Goal: Task Accomplishment & Management: Manage account settings

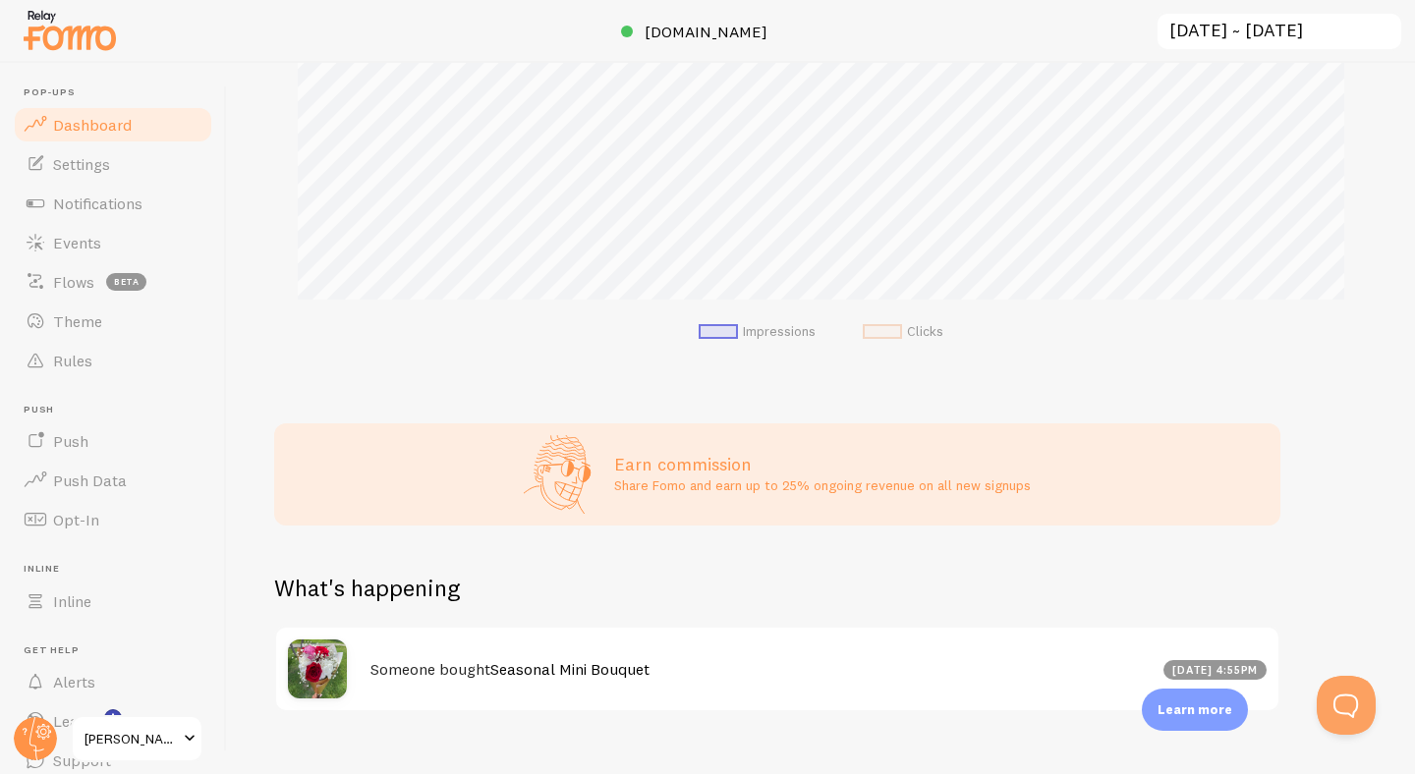
scroll to position [512, 0]
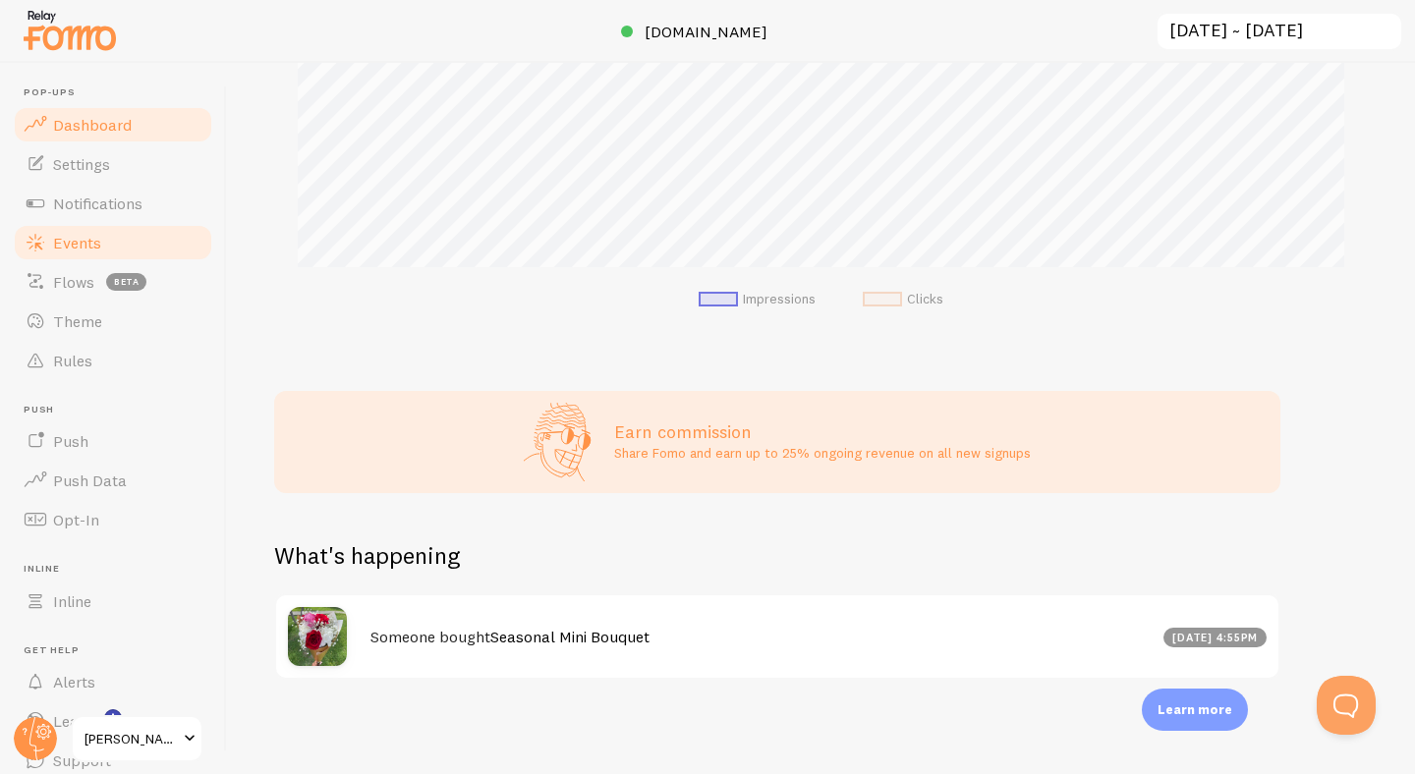
click at [99, 229] on link "Events" at bounding box center [113, 242] width 202 height 39
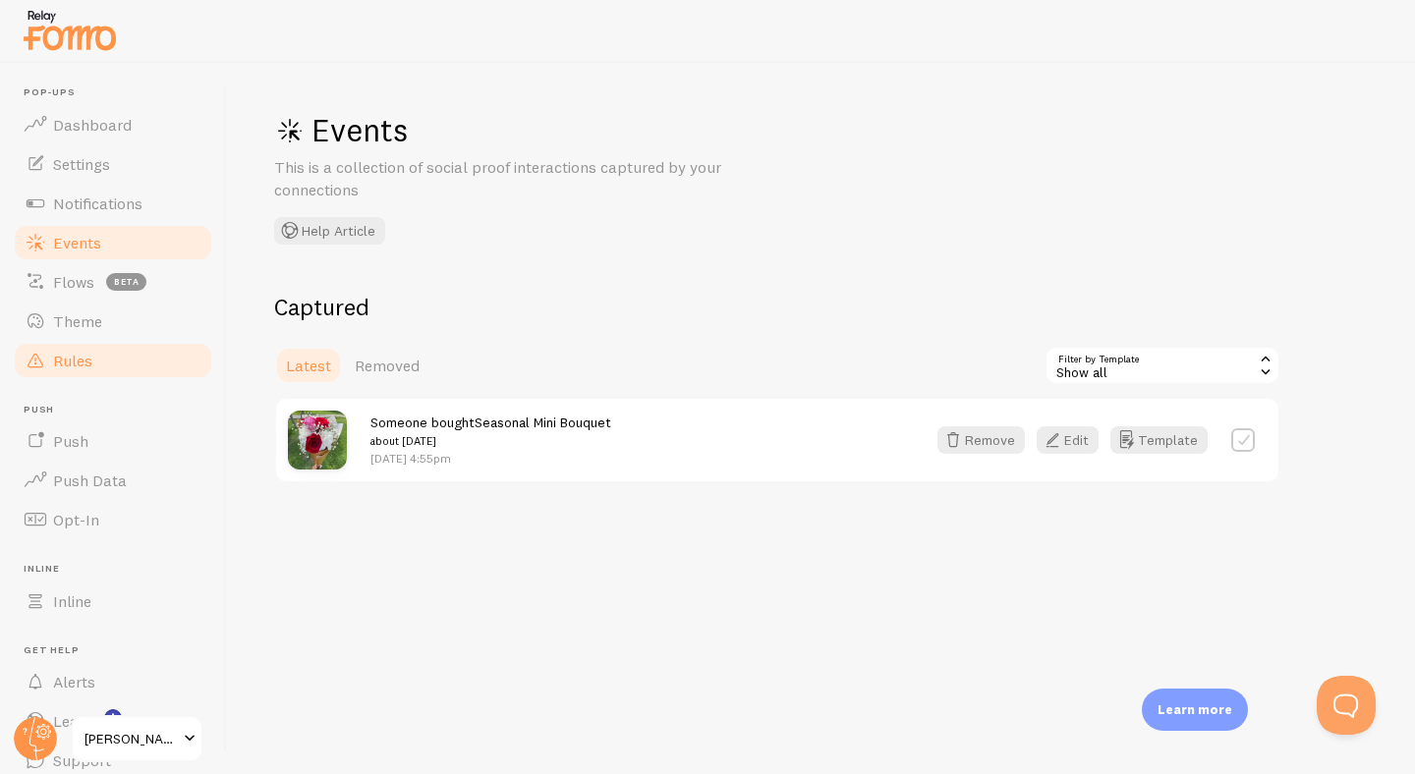
click at [105, 361] on link "Rules" at bounding box center [113, 360] width 202 height 39
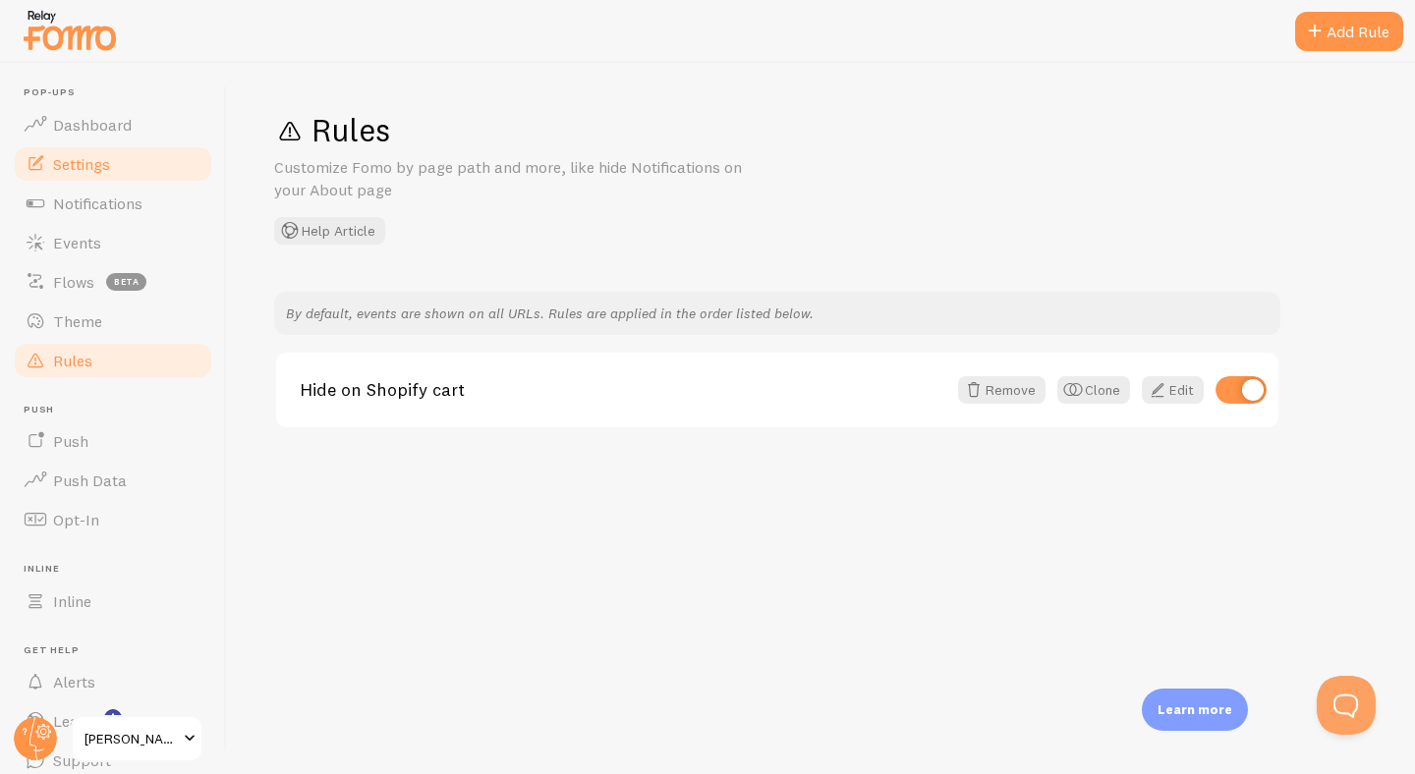
click at [102, 160] on span "Settings" at bounding box center [81, 164] width 57 height 20
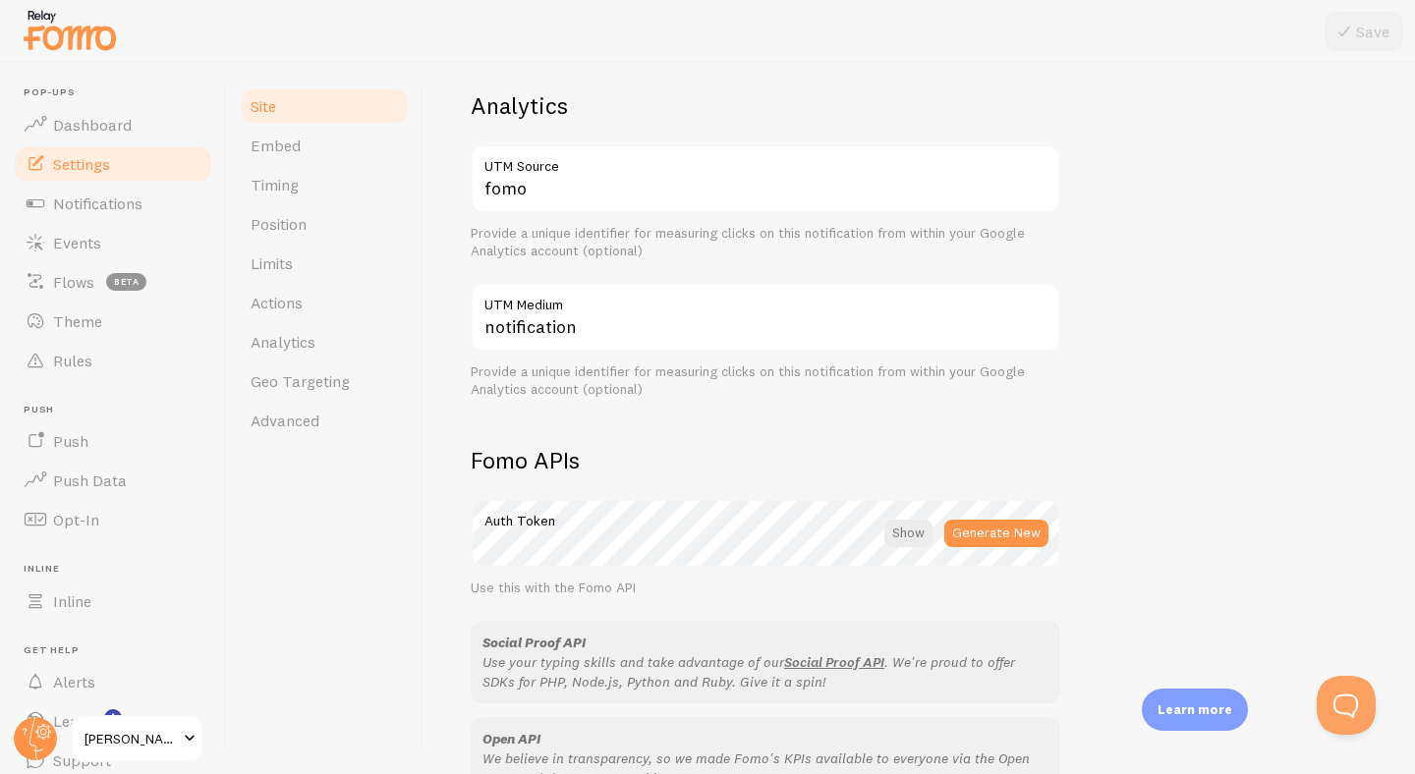
scroll to position [791, 0]
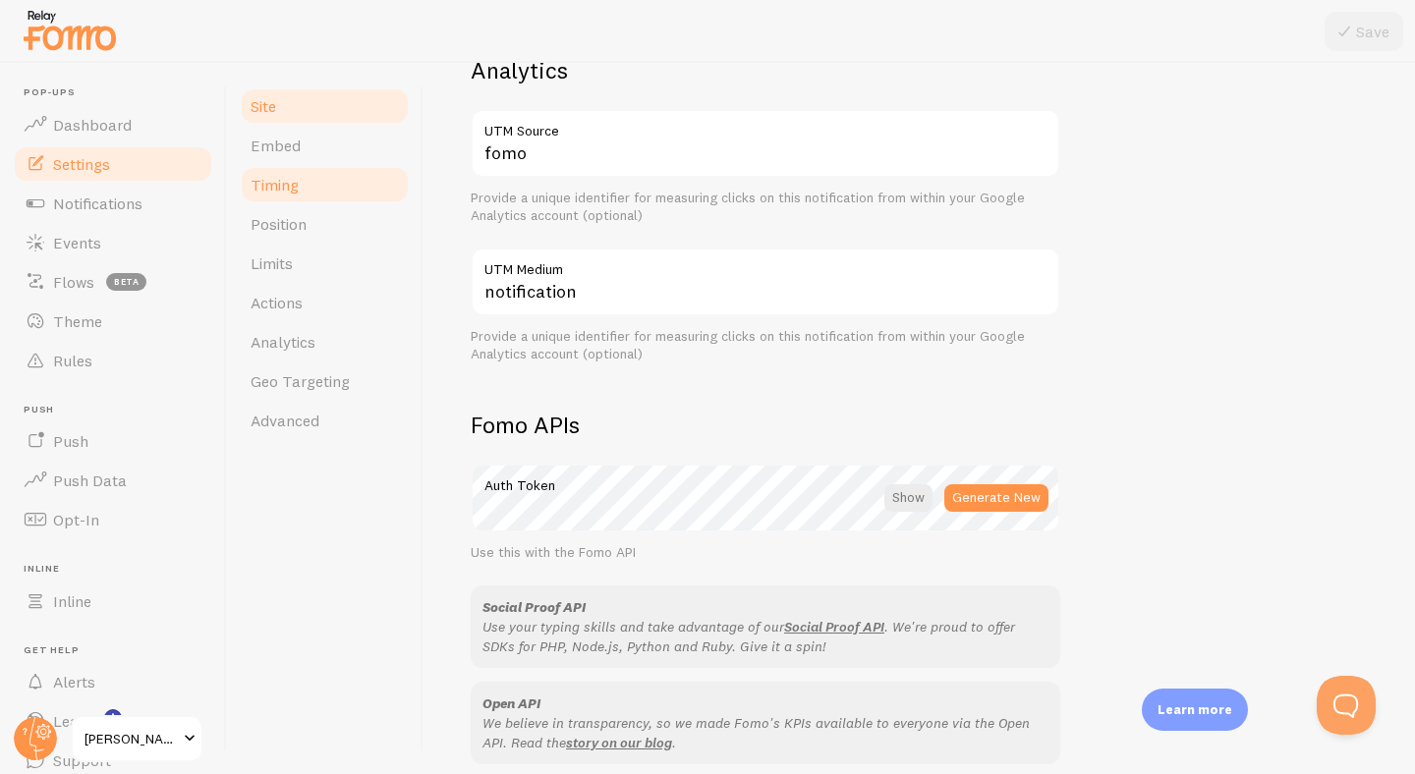
click at [309, 185] on link "Timing" at bounding box center [325, 184] width 172 height 39
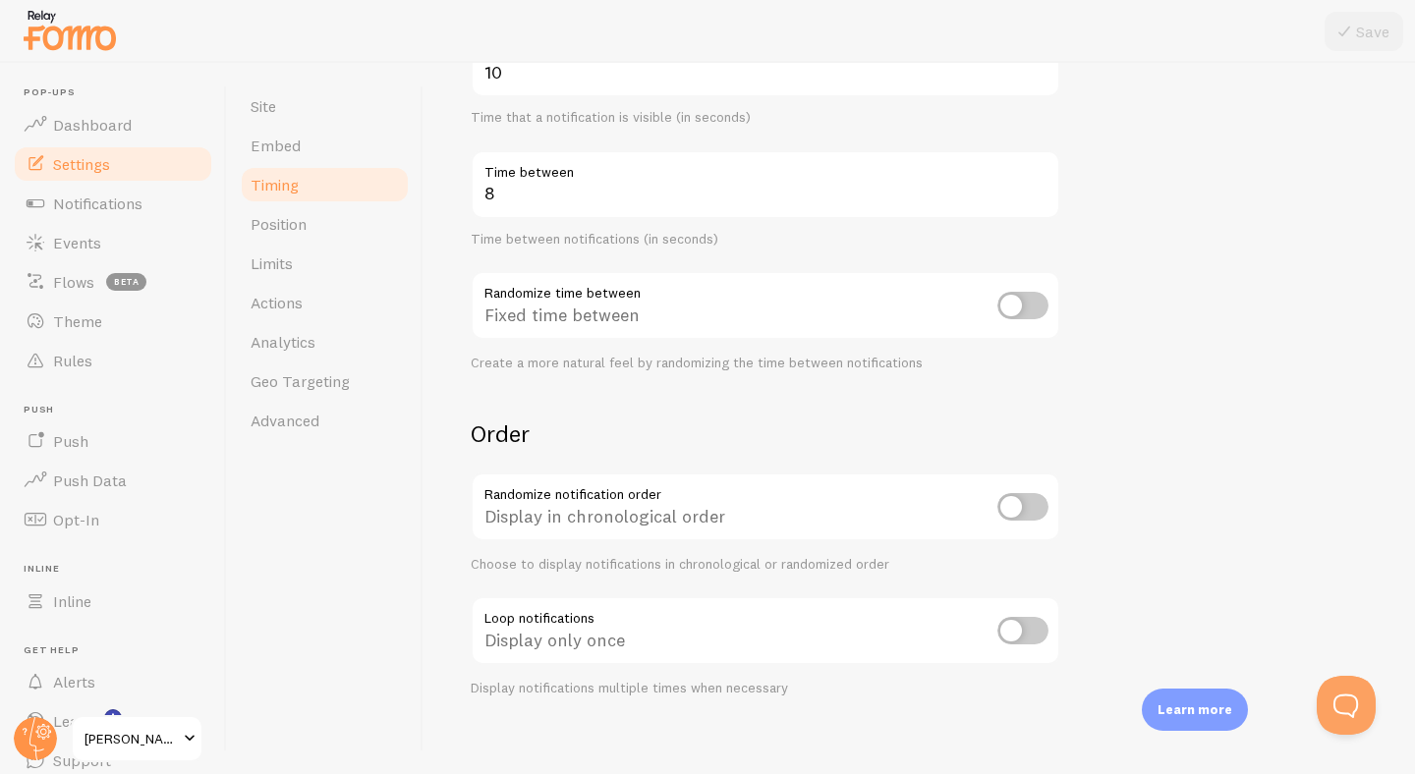
scroll to position [389, 0]
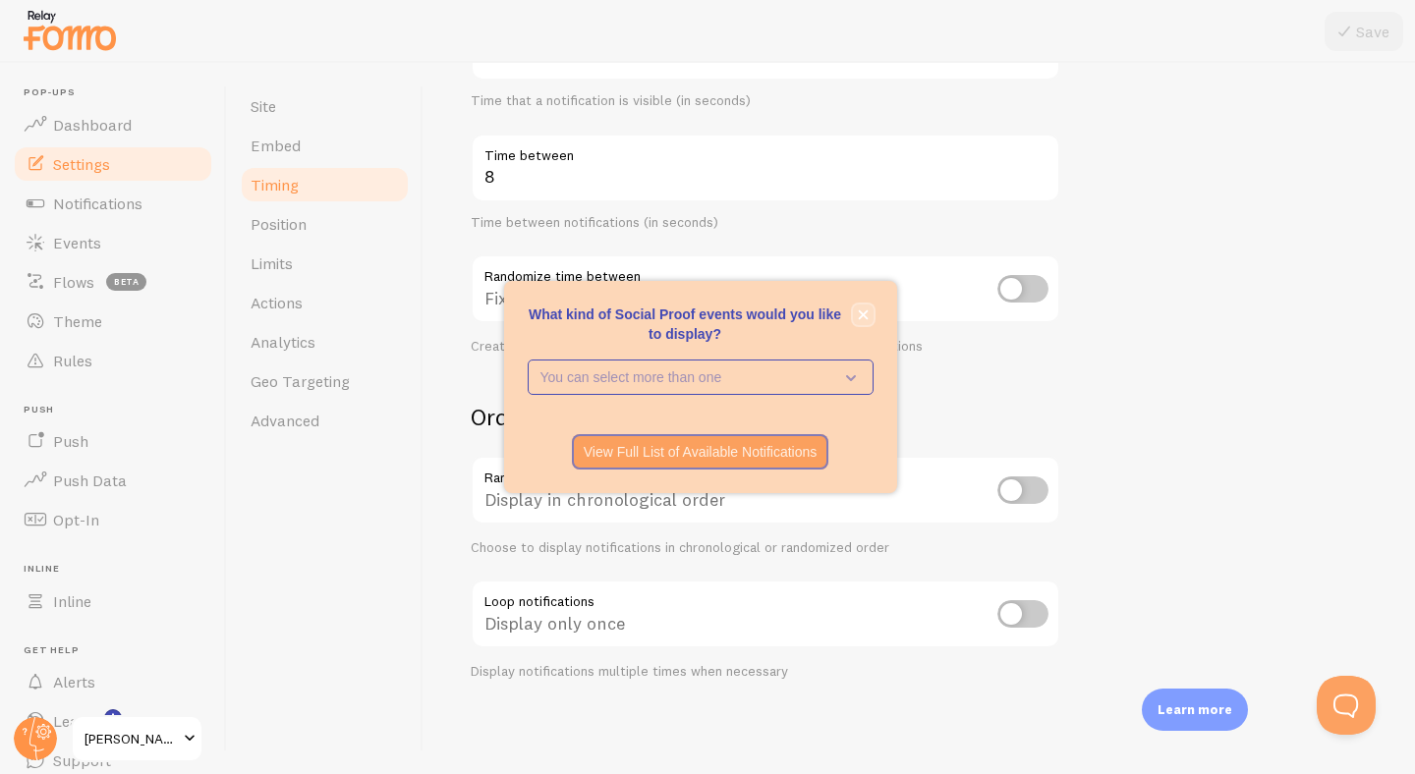
click at [869, 313] on button "close," at bounding box center [863, 315] width 21 height 21
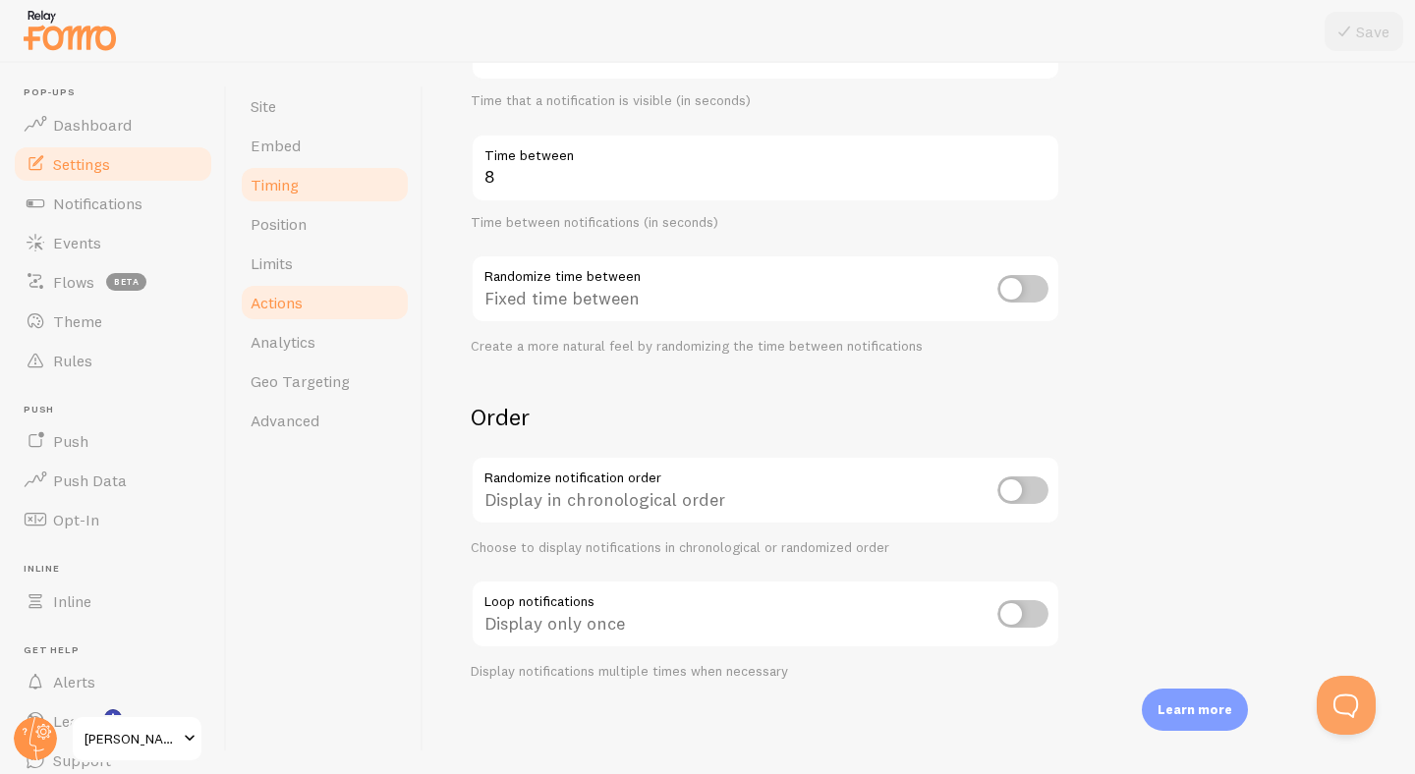
click at [316, 313] on link "Actions" at bounding box center [325, 302] width 172 height 39
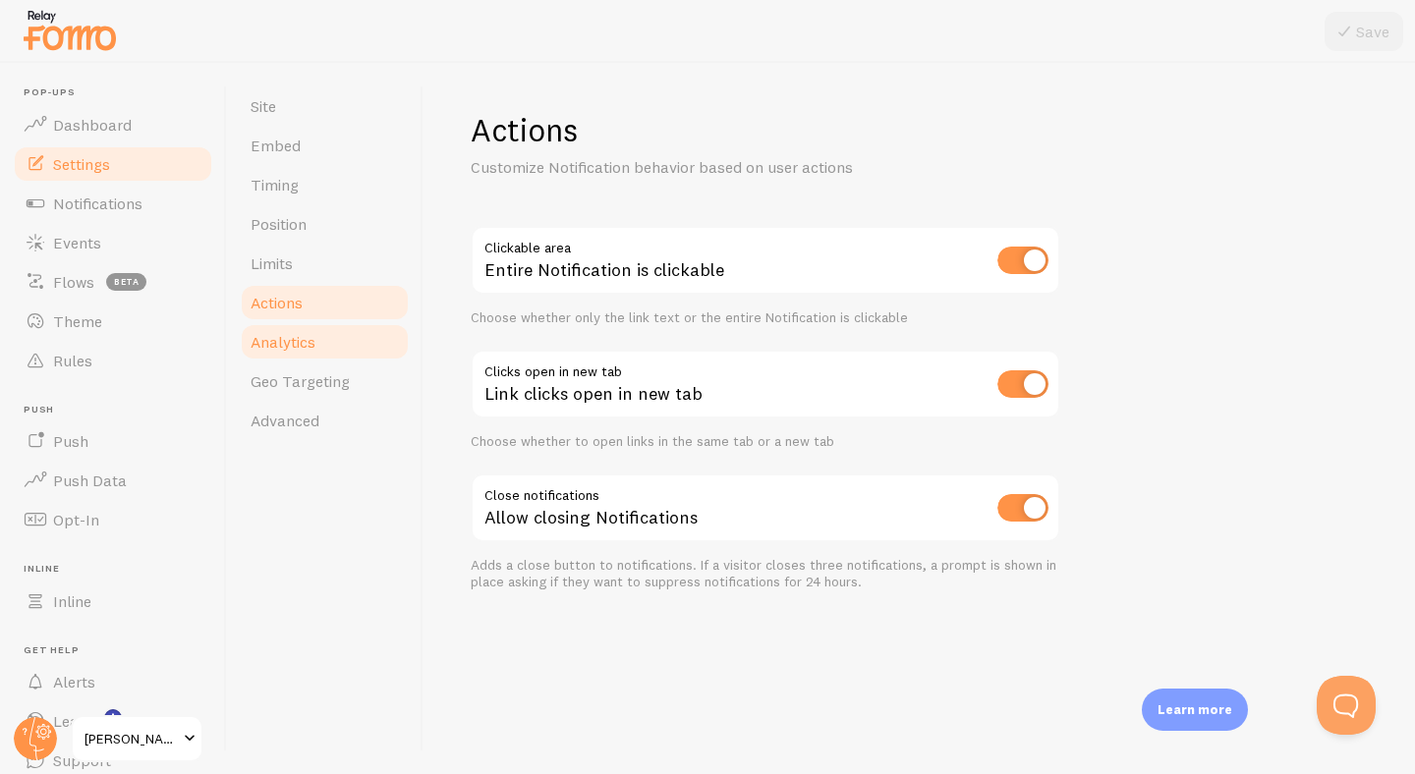
click at [318, 349] on link "Analytics" at bounding box center [325, 341] width 172 height 39
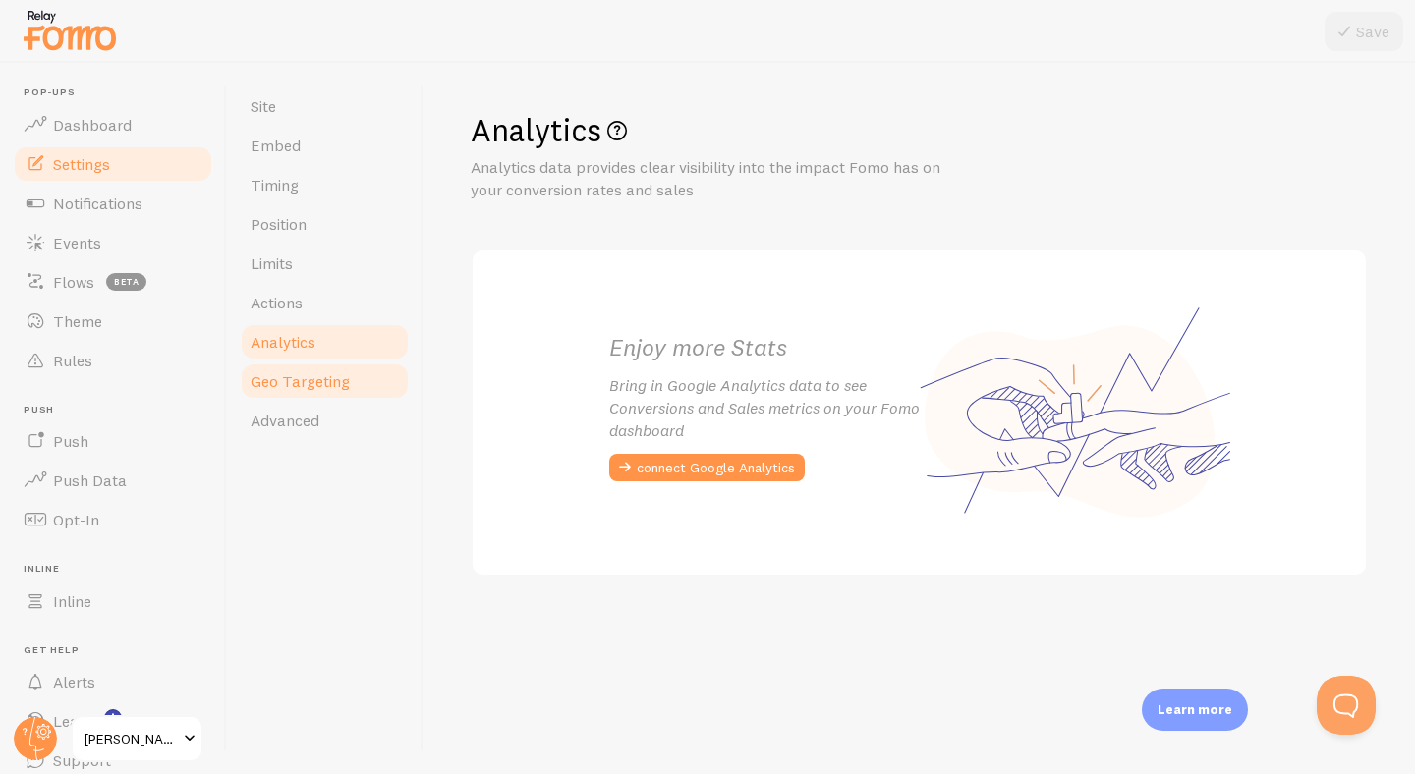
click at [328, 391] on link "Geo Targeting" at bounding box center [325, 380] width 172 height 39
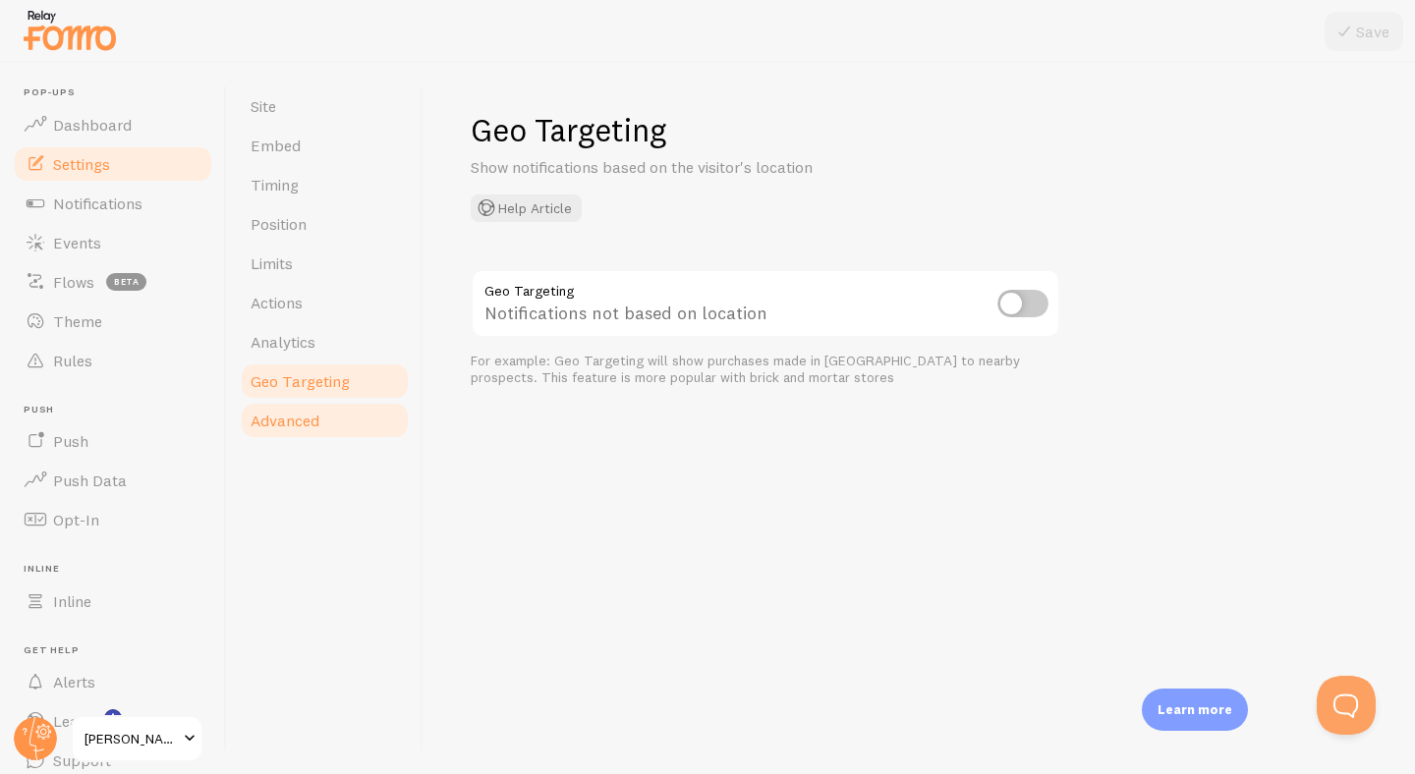
click at [321, 434] on link "Advanced" at bounding box center [325, 420] width 172 height 39
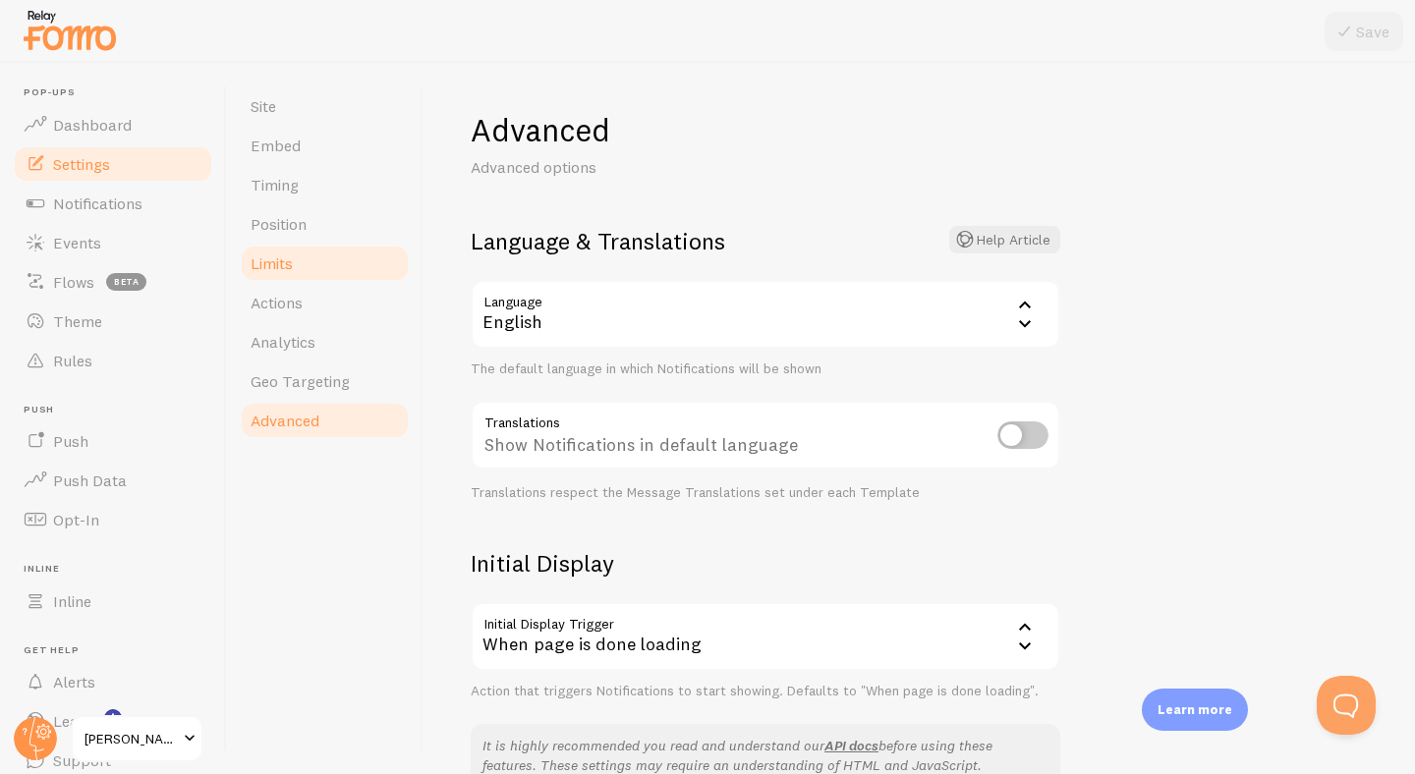
click at [289, 281] on link "Limits" at bounding box center [325, 263] width 172 height 39
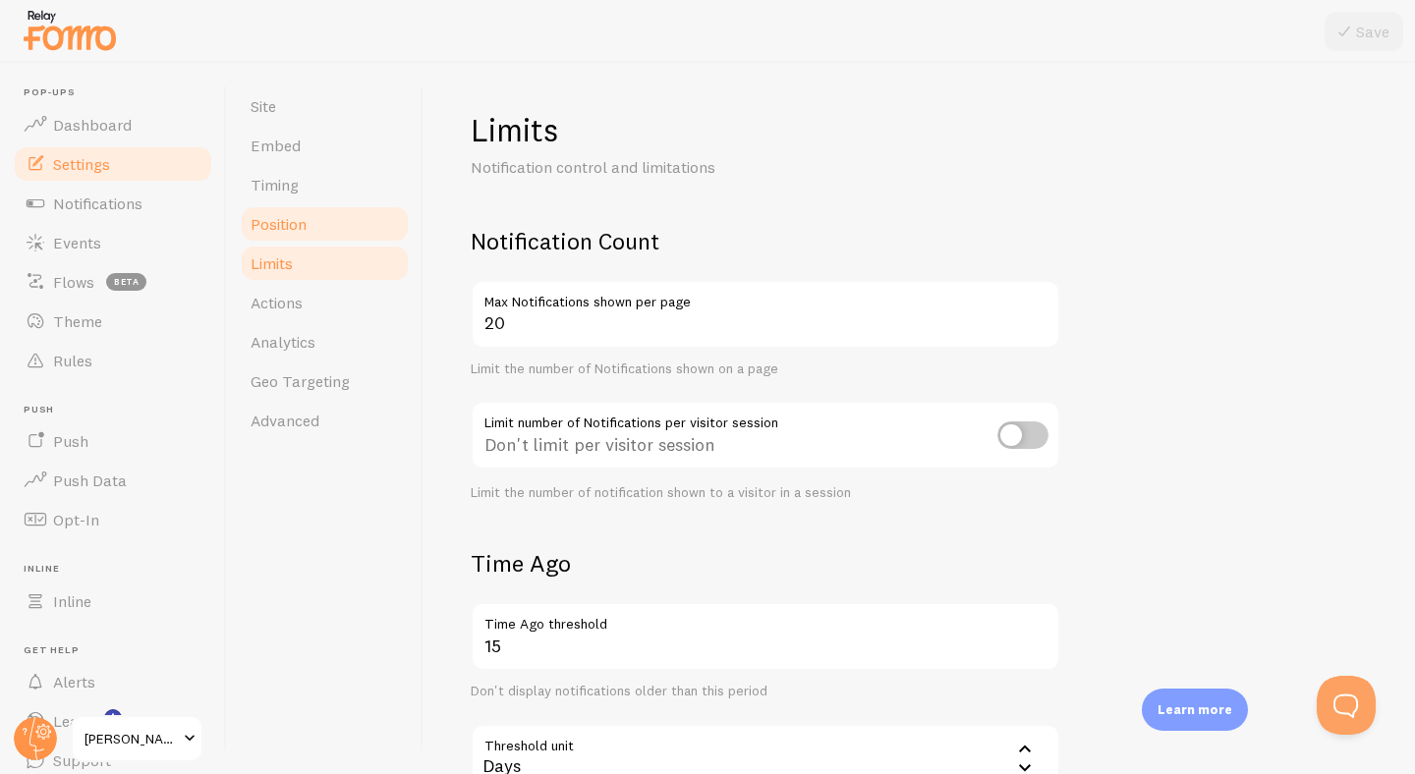
click at [294, 223] on span "Position" at bounding box center [278, 224] width 56 height 20
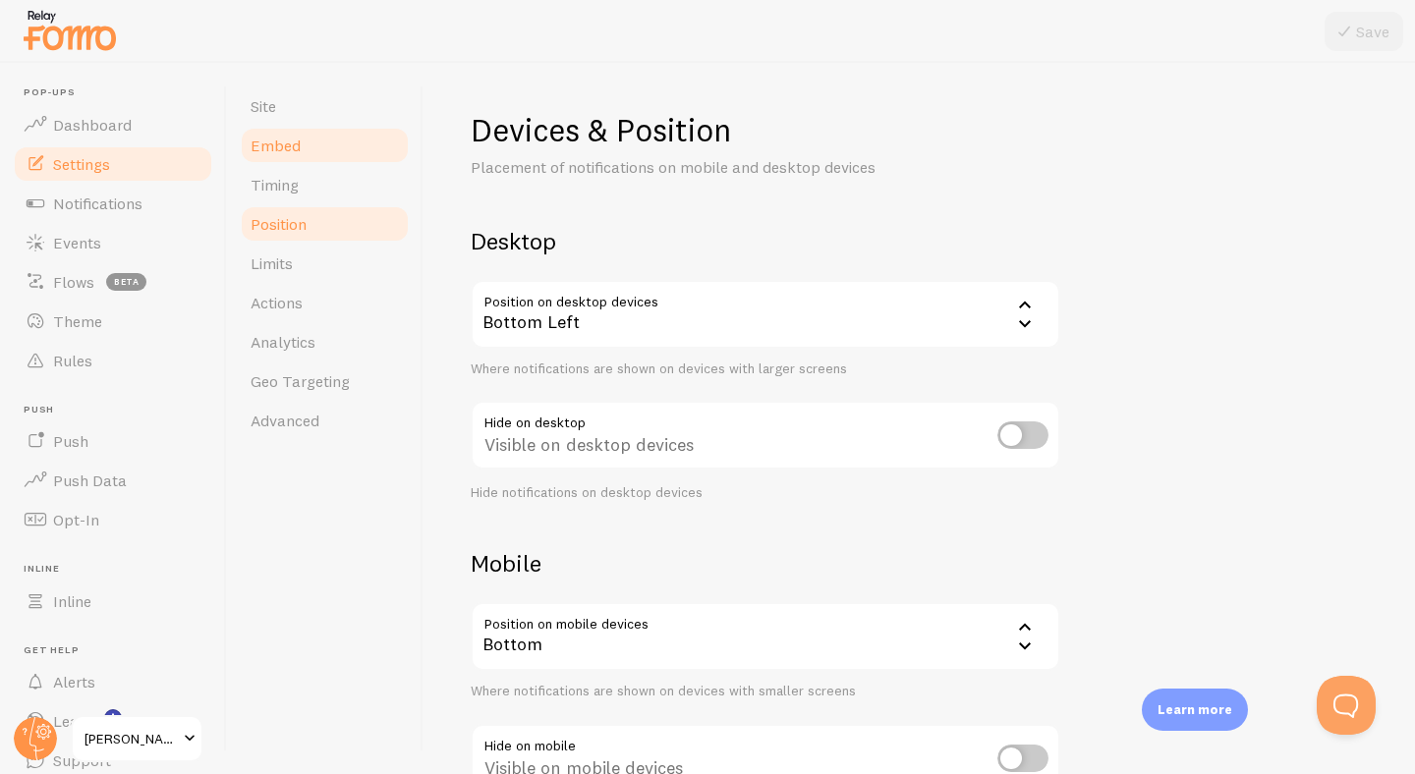
click at [324, 151] on link "Embed" at bounding box center [325, 145] width 172 height 39
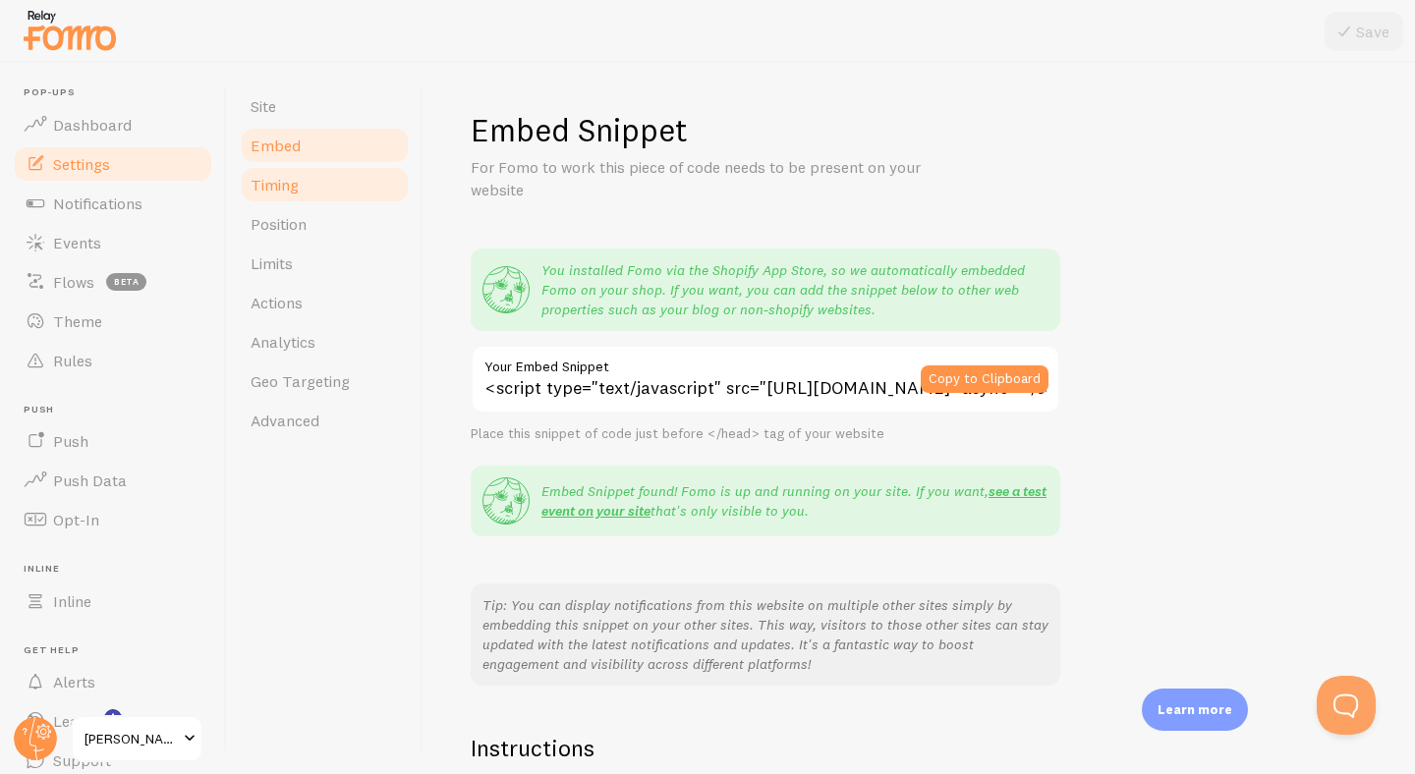
click at [325, 190] on link "Timing" at bounding box center [325, 184] width 172 height 39
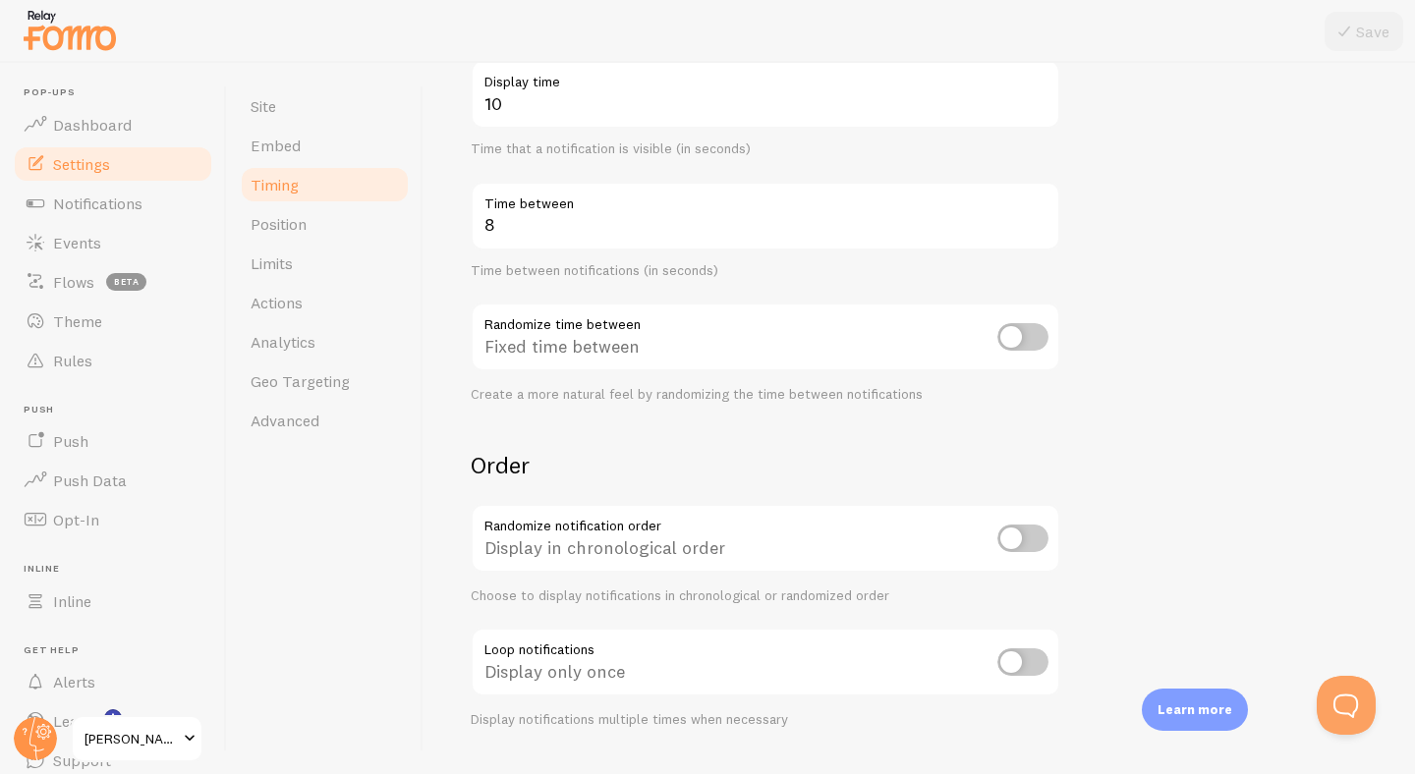
scroll to position [389, 0]
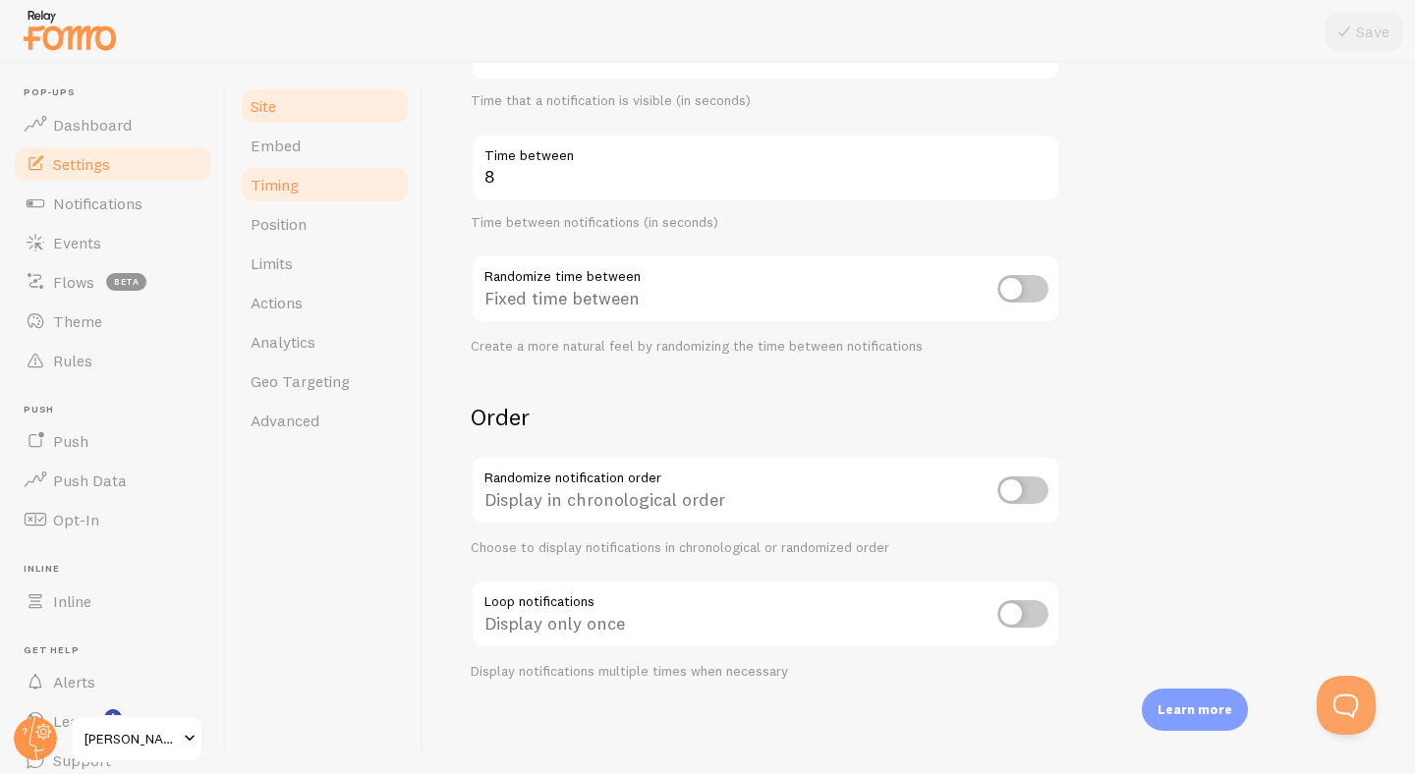
click at [325, 101] on link "Site" at bounding box center [325, 105] width 172 height 39
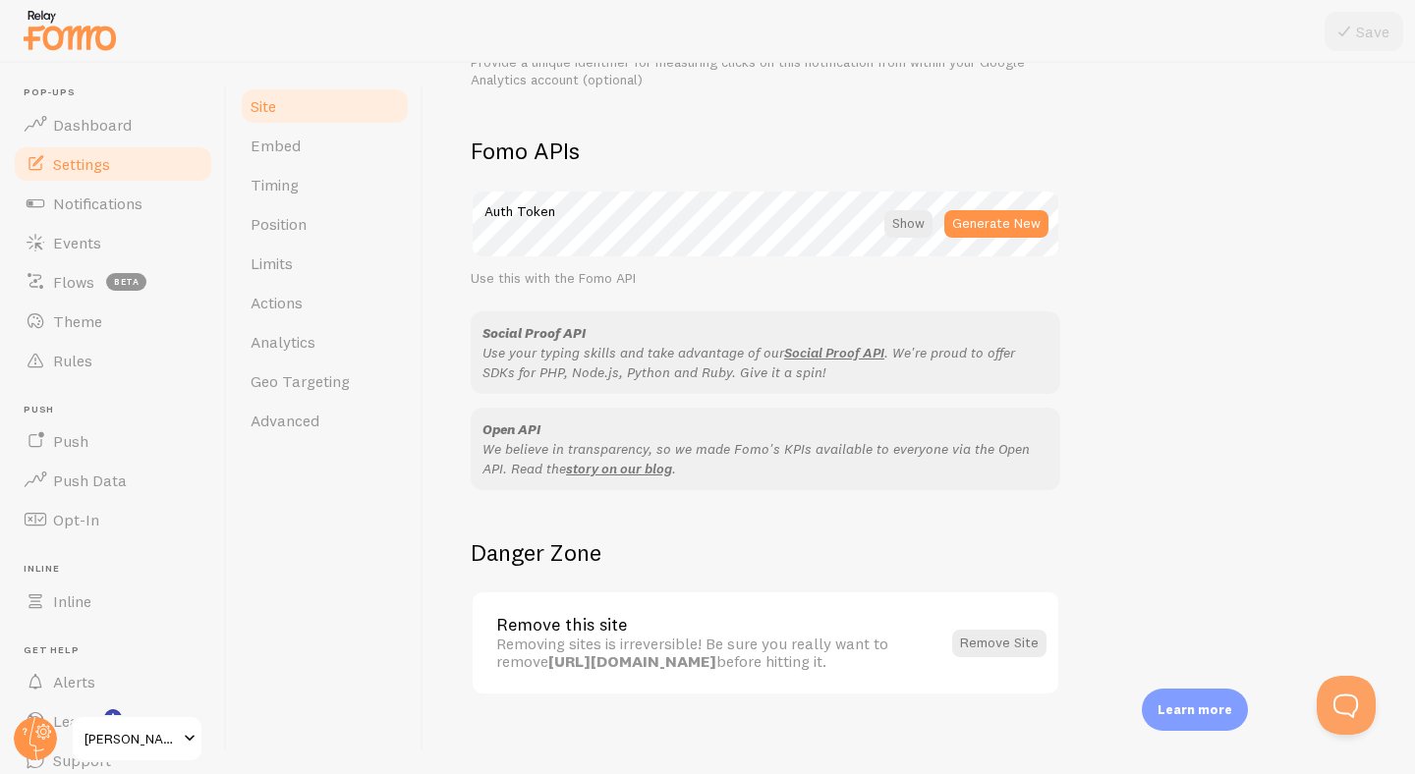
scroll to position [1081, 0]
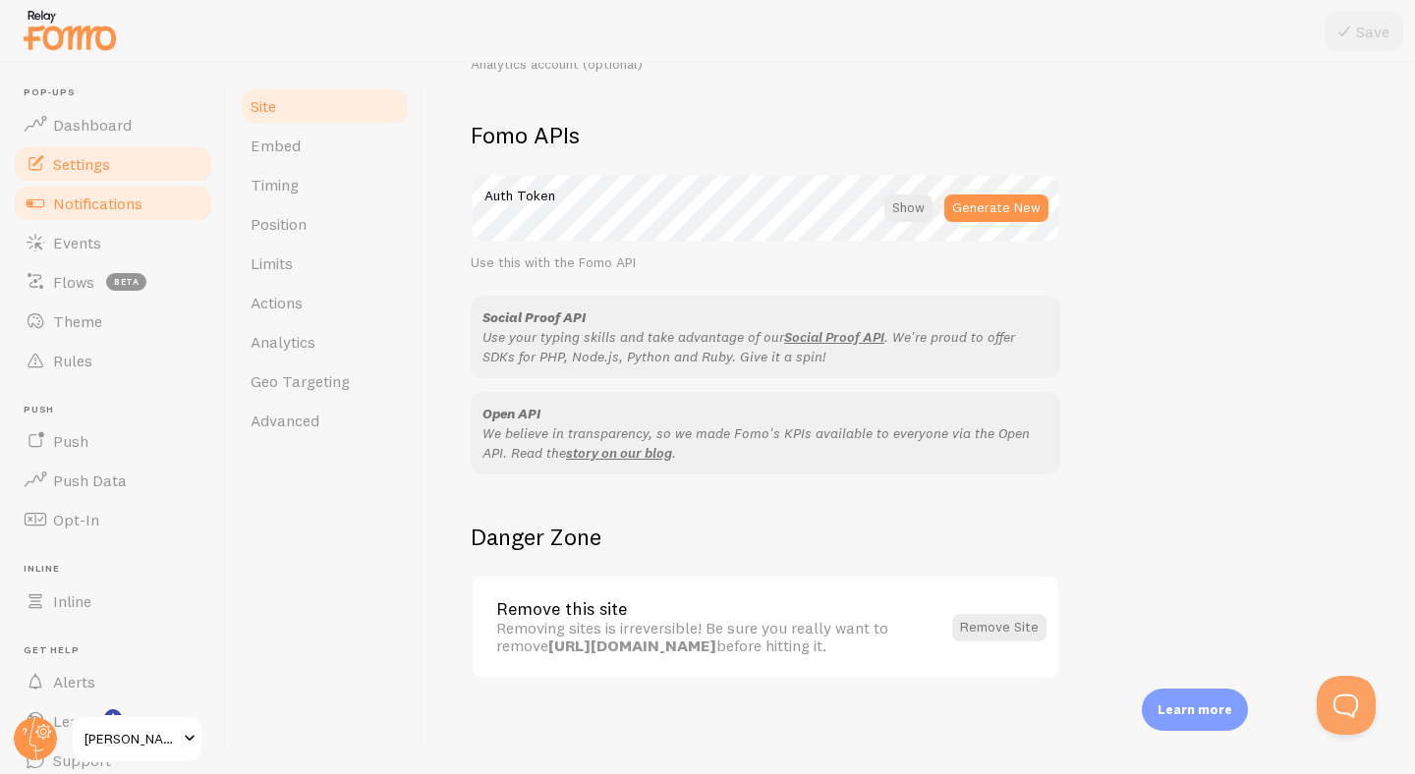
click at [88, 216] on link "Notifications" at bounding box center [113, 203] width 202 height 39
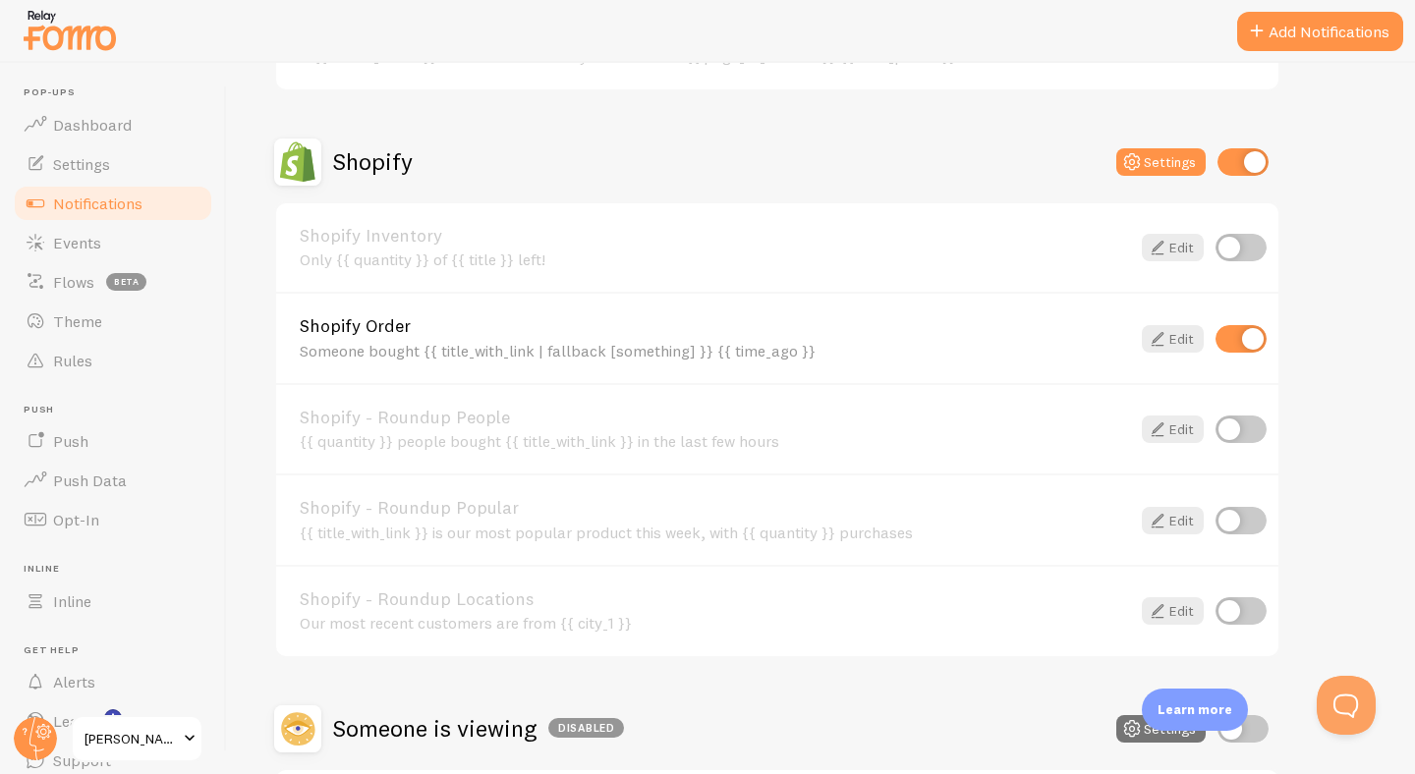
scroll to position [603, 0]
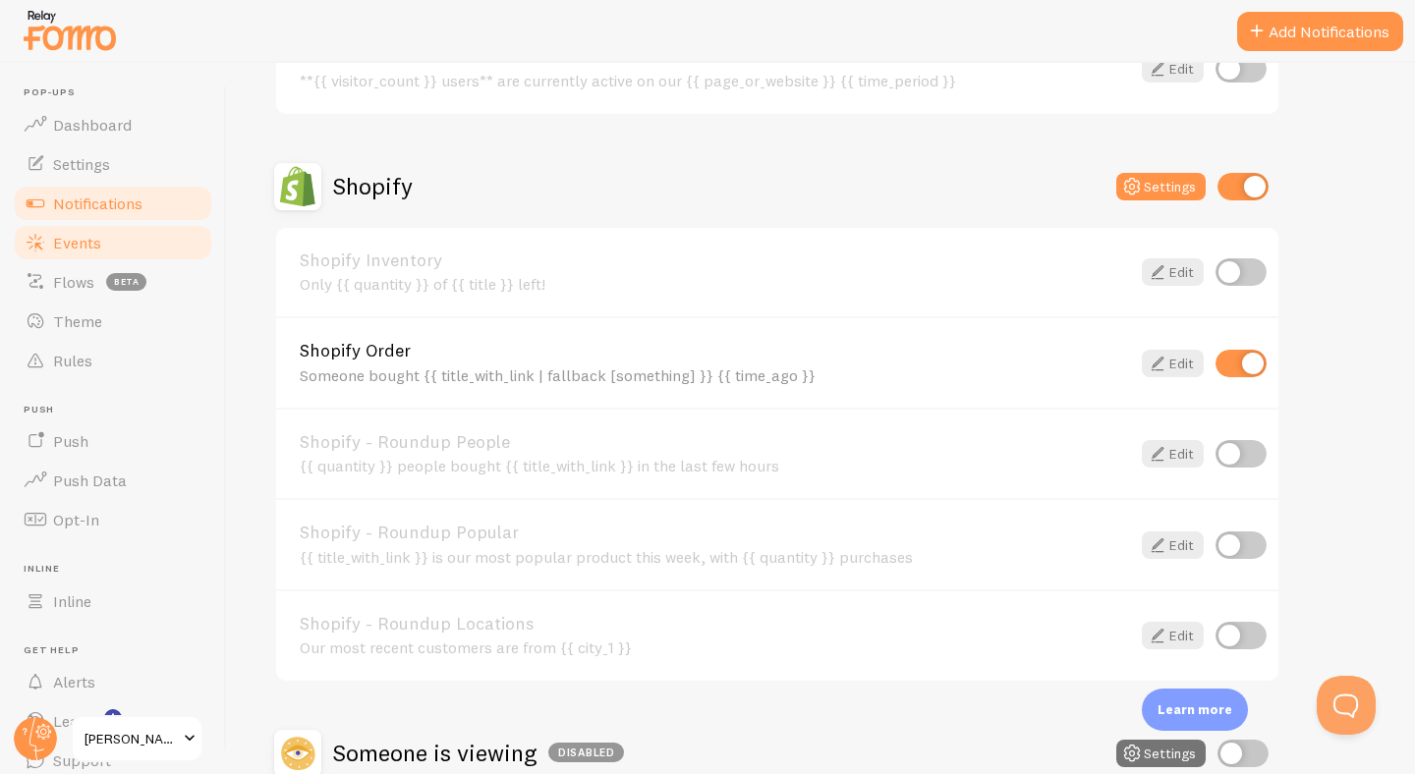
click at [105, 229] on link "Events" at bounding box center [113, 242] width 202 height 39
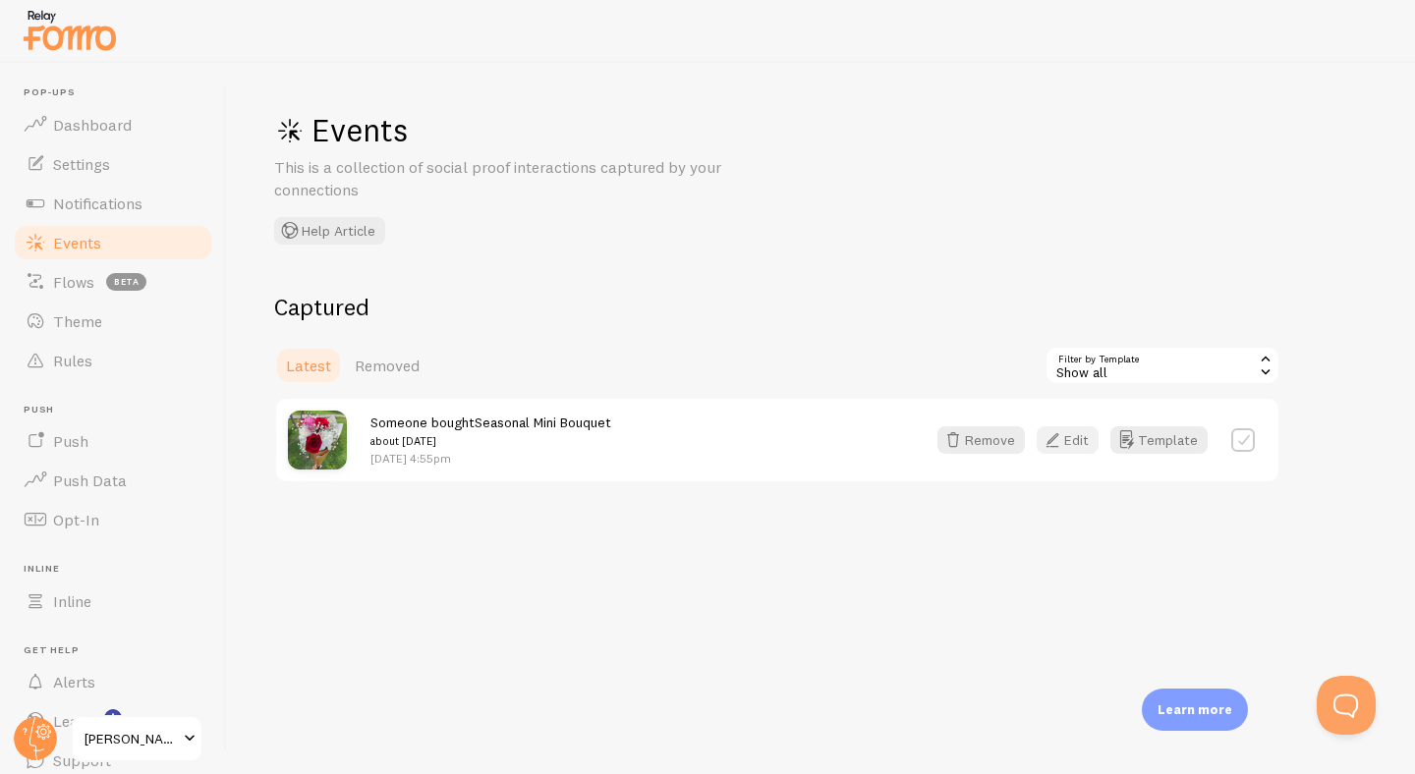
click at [1070, 439] on button "Edit" at bounding box center [1067, 440] width 62 height 28
